Goal: Answer question/provide support: Share knowledge or assist other users

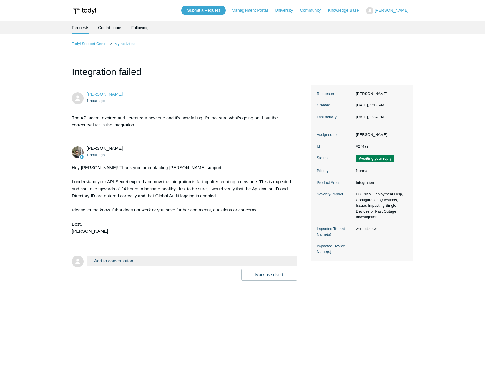
click at [145, 260] on button "Add to conversation" at bounding box center [192, 261] width 211 height 10
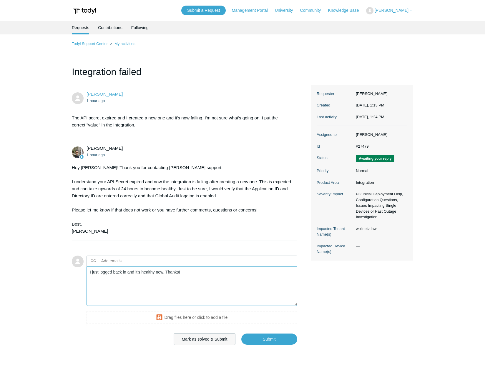
type textarea "I just logged back in and it's healthy now. Thanks!"
click at [213, 341] on button "Mark as solved & Submit" at bounding box center [205, 340] width 62 height 12
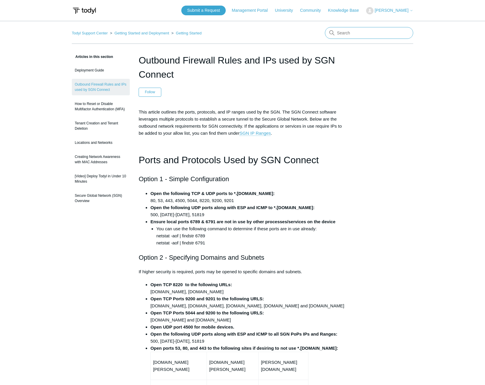
click at [369, 30] on input "Search" at bounding box center [369, 33] width 88 height 12
type input "fortigate"
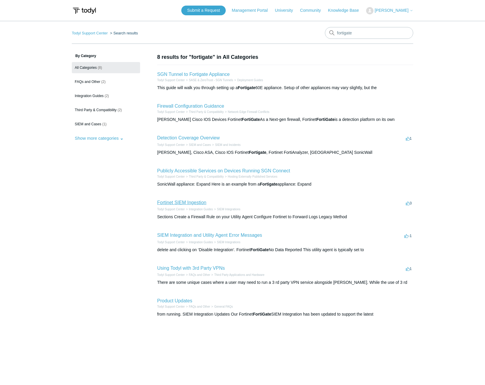
click at [180, 201] on link "Fortinet SIEM Ingestion" at bounding box center [181, 202] width 49 height 5
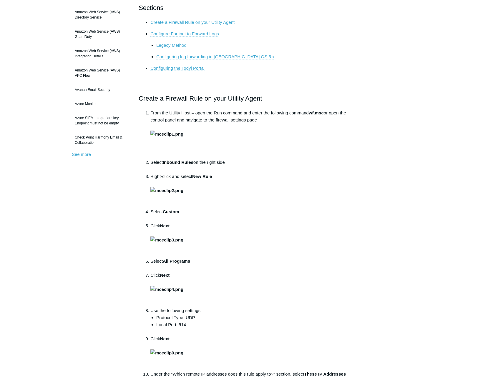
scroll to position [88, 0]
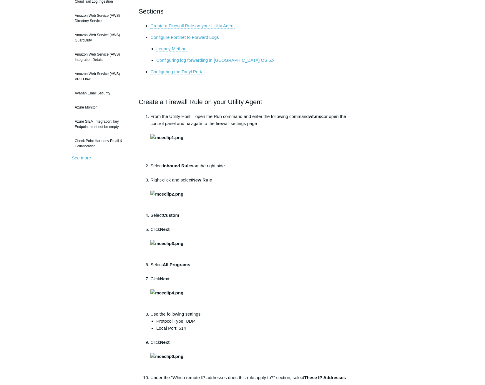
click at [180, 58] on link "Configuring log forwarding in [GEOGRAPHIC_DATA] OS 5.x" at bounding box center [215, 60] width 118 height 5
